Goal: Task Accomplishment & Management: Manage account settings

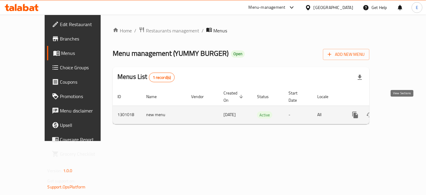
click at [401, 112] on icon "enhanced table" at bounding box center [398, 114] width 5 height 5
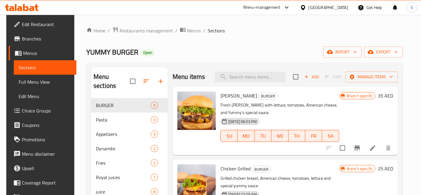
click at [369, 150] on li at bounding box center [372, 147] width 17 height 11
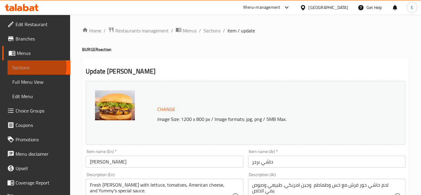
click at [31, 66] on span "Sections" at bounding box center [38, 67] width 53 height 7
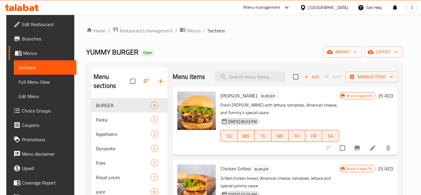
click at [228, 96] on span "[PERSON_NAME]" at bounding box center [238, 95] width 37 height 9
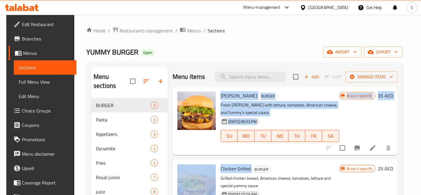
drag, startPoint x: 228, startPoint y: 96, endPoint x: 246, endPoint y: 161, distance: 67.8
click at [246, 113] on div "[PERSON_NAME] BURGER Fresh [PERSON_NAME] with lettuce, tomatoes, American chees…" at bounding box center [284, 100] width 225 height 27
click at [248, 153] on div "[PERSON_NAME] BURGER Fresh [PERSON_NAME] with lettuce, tomatoes, American chees…" at bounding box center [284, 121] width 225 height 68
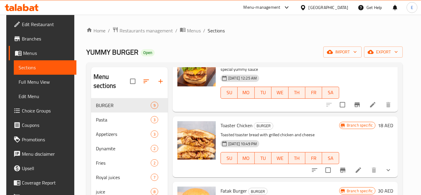
scroll to position [126, 0]
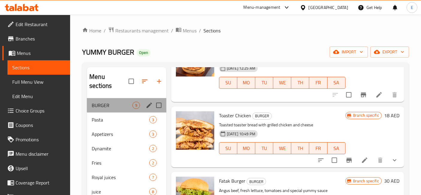
click at [90, 102] on div "BURGER 9" at bounding box center [126, 105] width 79 height 14
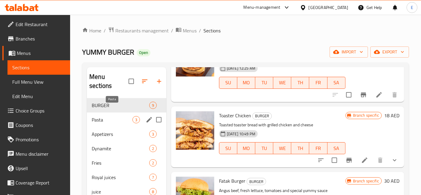
click at [97, 116] on span "Pasta" at bounding box center [112, 119] width 41 height 7
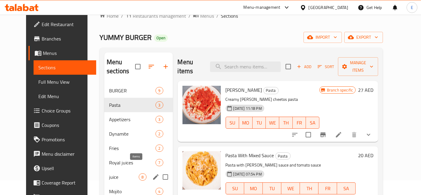
scroll to position [9, 0]
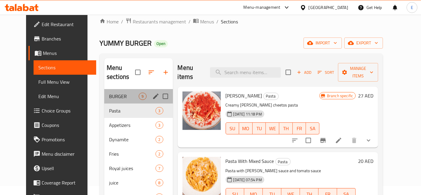
click at [127, 92] on div "BURGER 9" at bounding box center [138, 96] width 69 height 14
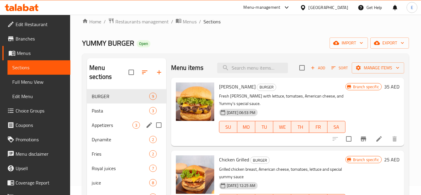
click at [113, 121] on span "Appetizers" at bounding box center [112, 124] width 41 height 7
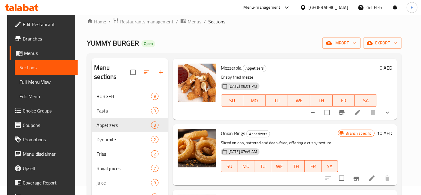
scroll to position [20, 0]
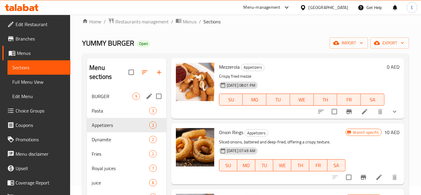
click at [119, 93] on span "BURGER" at bounding box center [112, 96] width 41 height 7
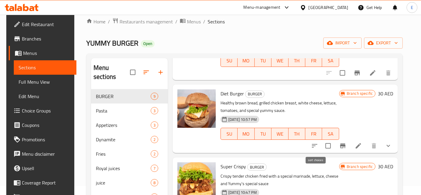
scroll to position [446, 0]
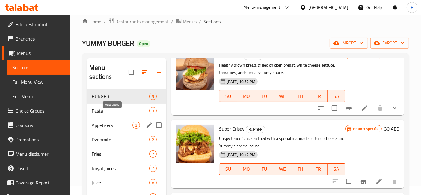
click at [104, 121] on span "Appetizers" at bounding box center [112, 124] width 41 height 7
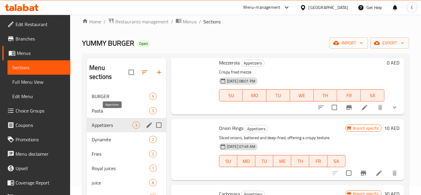
scroll to position [24, 0]
